Goal: Navigation & Orientation: Find specific page/section

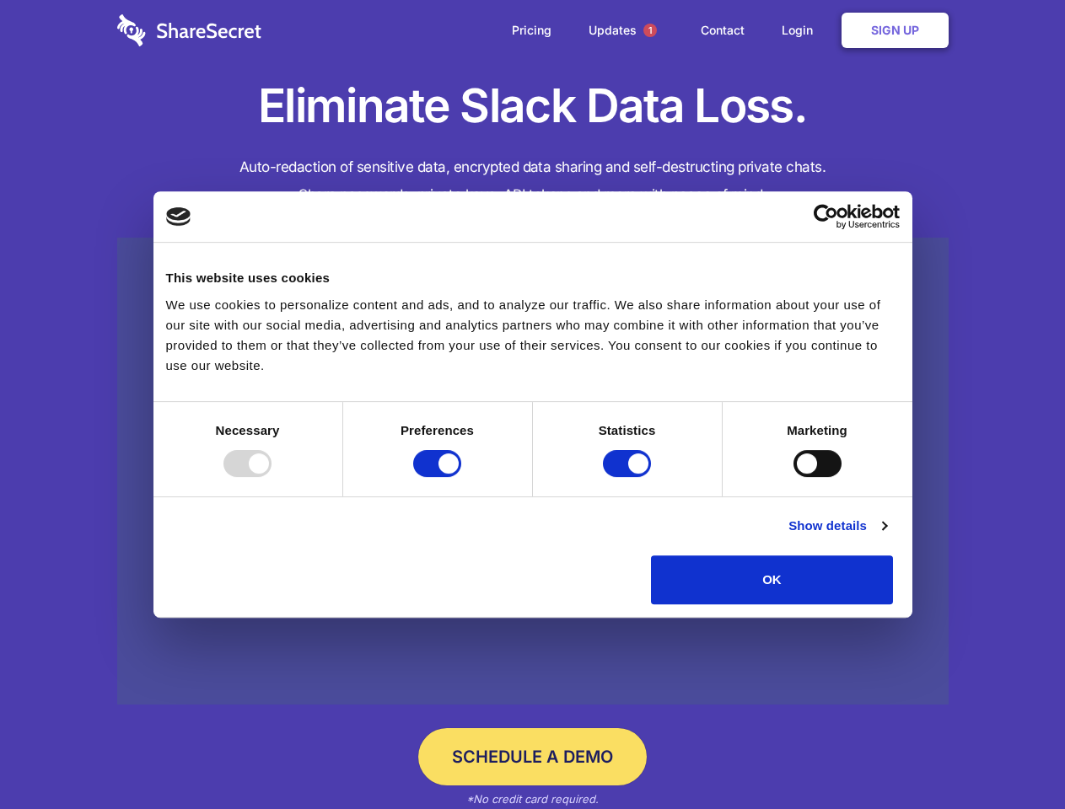
click at [271, 477] on div at bounding box center [247, 463] width 48 height 27
click at [461, 477] on input "Preferences" at bounding box center [437, 463] width 48 height 27
checkbox input "false"
click at [629, 477] on input "Statistics" at bounding box center [627, 463] width 48 height 27
checkbox input "false"
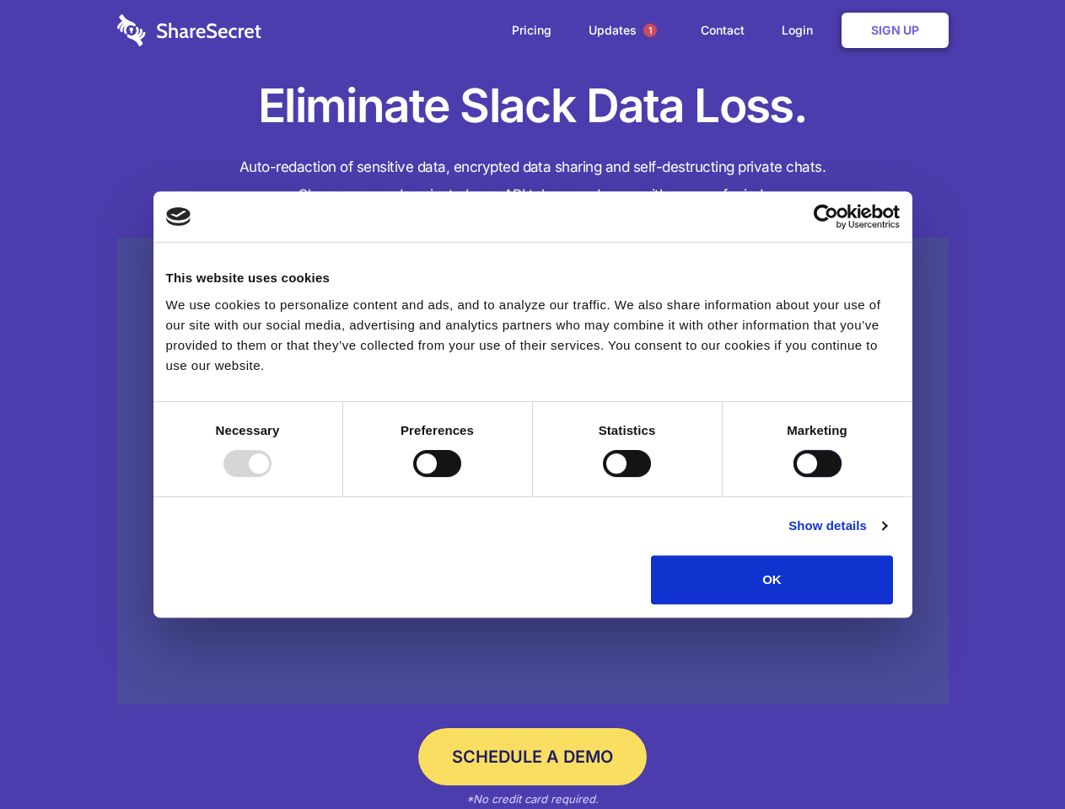
click at [793, 477] on input "Marketing" at bounding box center [817, 463] width 48 height 27
checkbox input "true"
click at [886, 536] on link "Show details" at bounding box center [837, 526] width 98 height 20
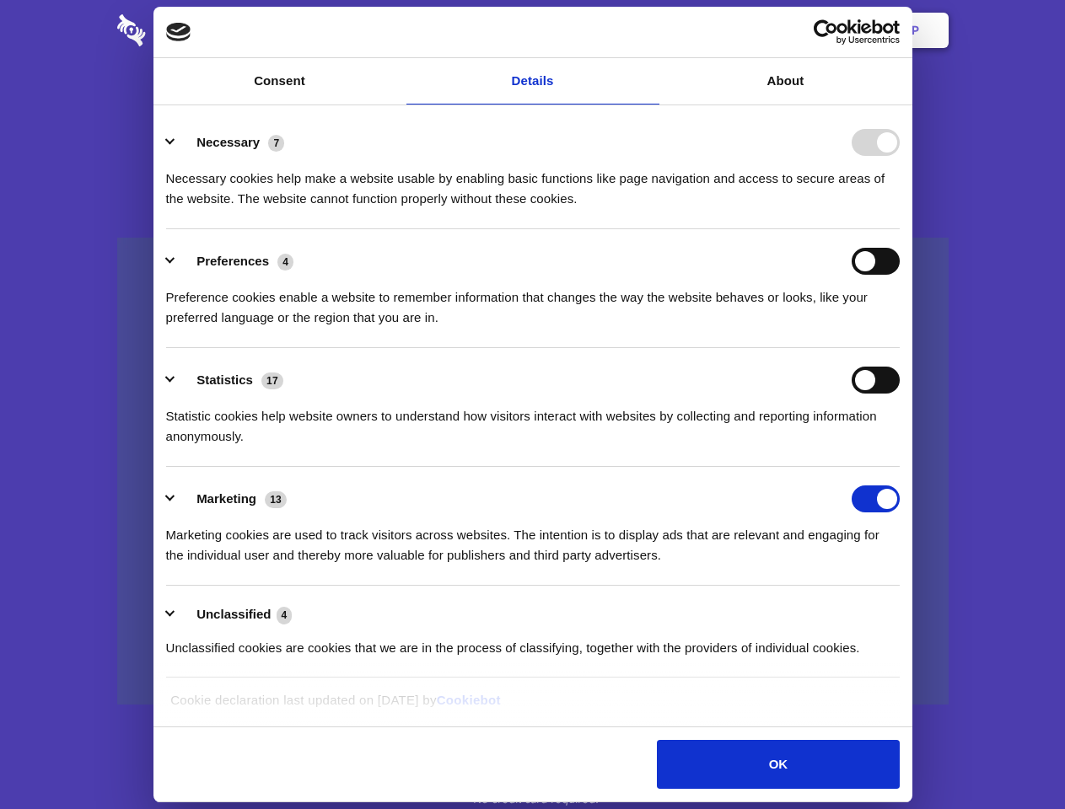
click at [907, 610] on ul "Necessary 7 Necessary cookies help make a website usable by enabling basic func…" at bounding box center [533, 394] width 750 height 568
click at [649, 30] on span "1" at bounding box center [649, 30] width 13 height 13
